Goal: Navigation & Orientation: Find specific page/section

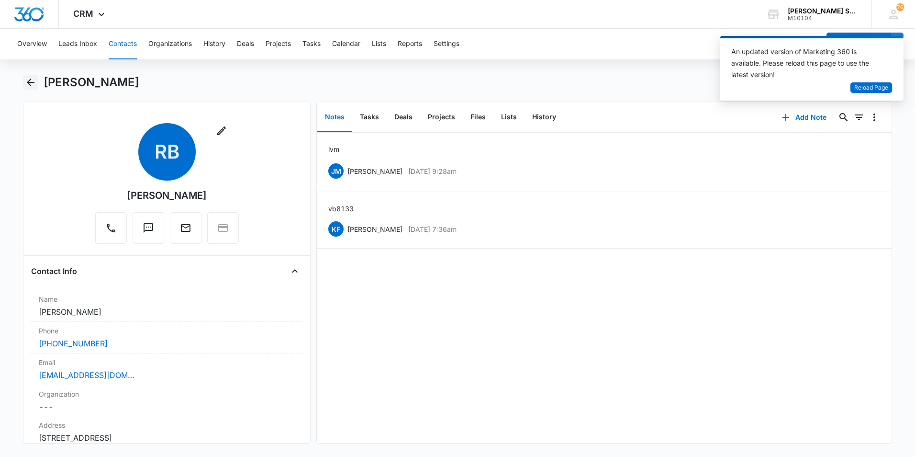
click at [34, 86] on icon "Back" at bounding box center [30, 82] width 11 height 11
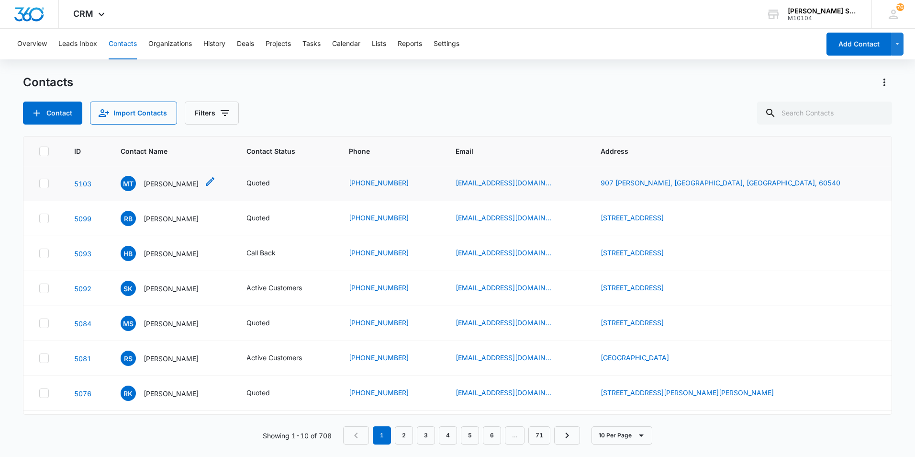
click at [168, 182] on p "[PERSON_NAME]" at bounding box center [171, 184] width 55 height 10
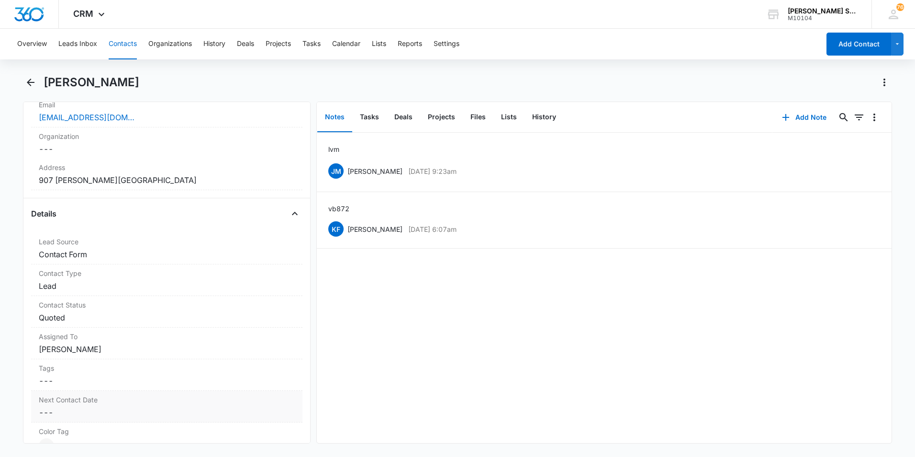
scroll to position [239, 0]
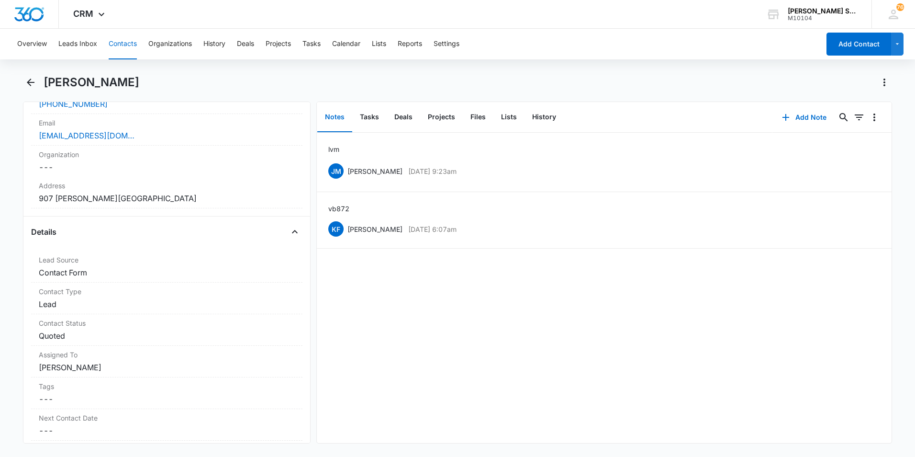
click at [117, 43] on button "Contacts" at bounding box center [123, 44] width 28 height 31
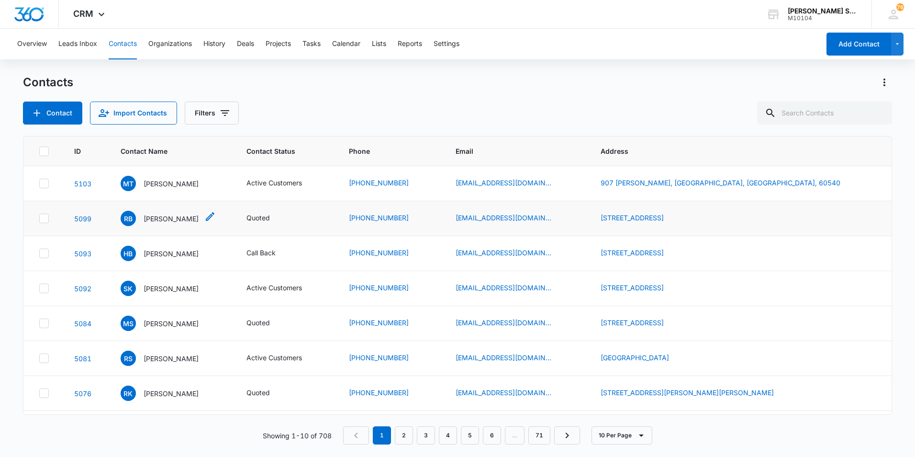
click at [163, 217] on p "[PERSON_NAME]" at bounding box center [171, 218] width 55 height 10
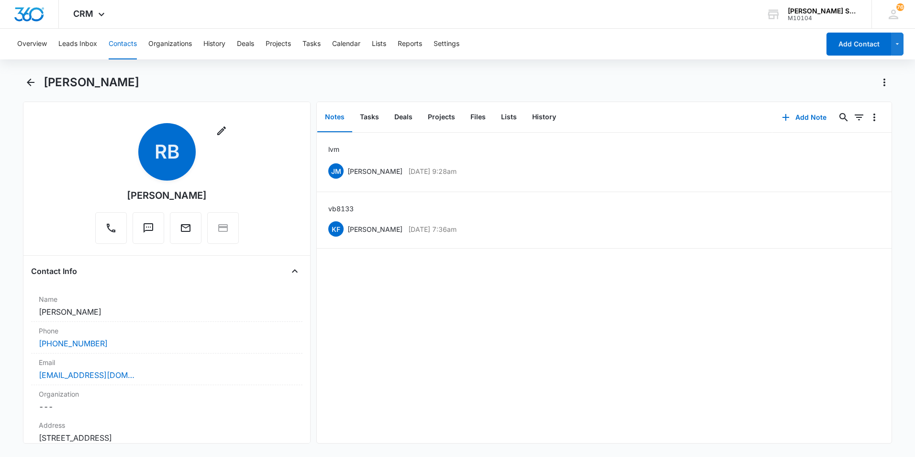
click at [119, 45] on button "Contacts" at bounding box center [123, 44] width 28 height 31
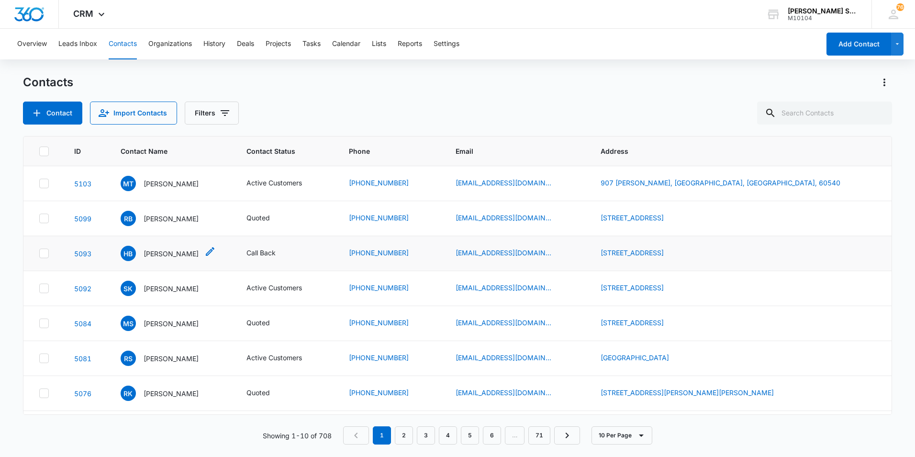
click at [164, 253] on p "[PERSON_NAME]" at bounding box center [171, 253] width 55 height 10
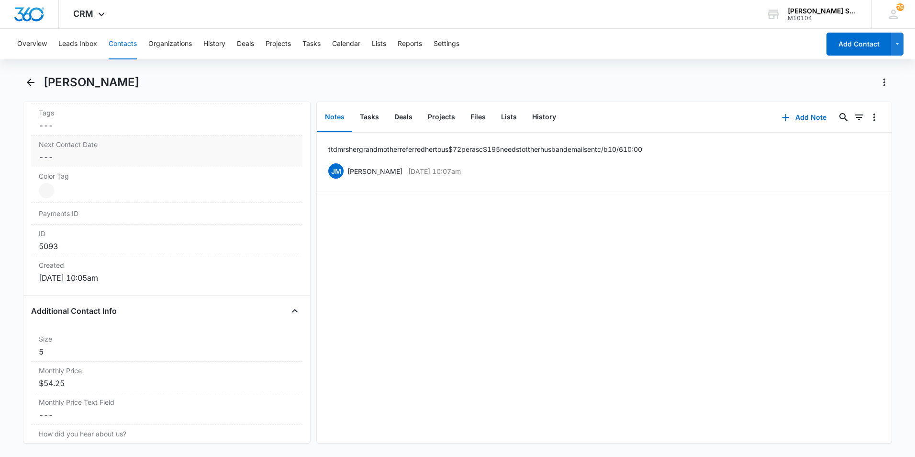
scroll to position [527, 0]
